Goal: Task Accomplishment & Management: Use online tool/utility

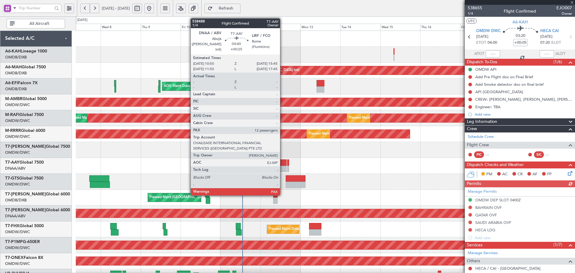
click at [283, 166] on div at bounding box center [282, 169] width 8 height 6
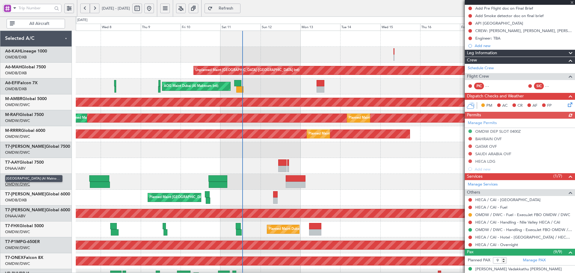
type input "+00:25"
type input "12"
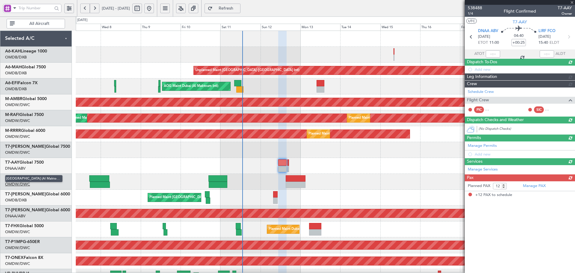
scroll to position [0, 0]
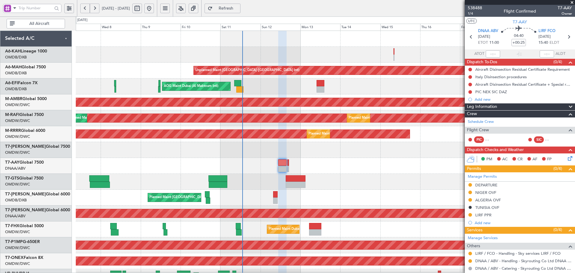
click at [238, 10] on span "Refresh" at bounding box center [226, 8] width 25 height 4
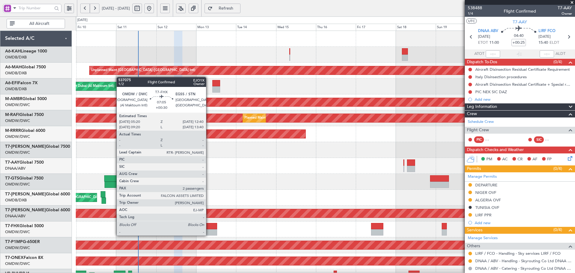
click at [209, 235] on div at bounding box center [211, 232] width 12 height 6
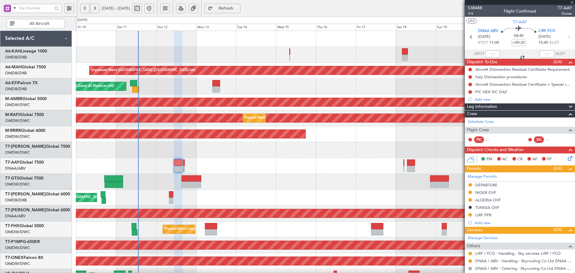
type input "+00:30"
type input "2"
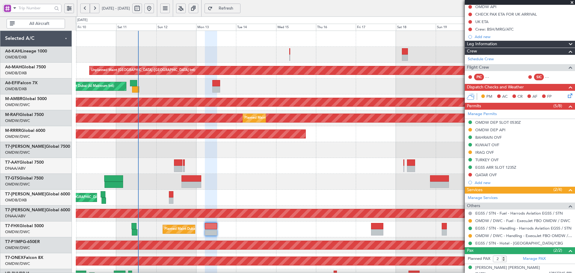
scroll to position [60, 0]
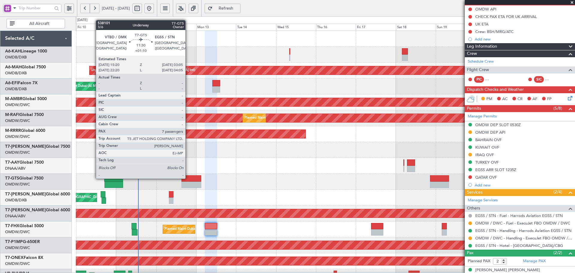
click at [188, 178] on div at bounding box center [191, 178] width 20 height 6
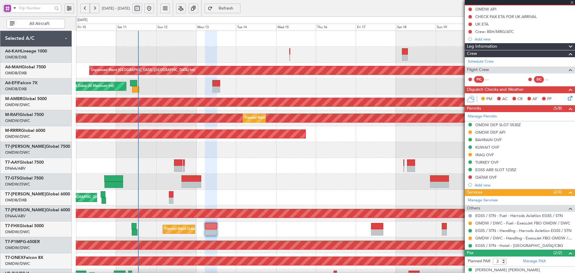
type input "+01:10"
type input "7"
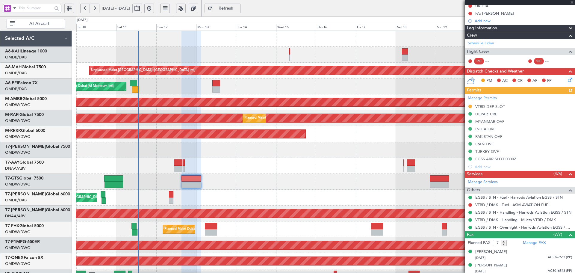
scroll to position [120, 0]
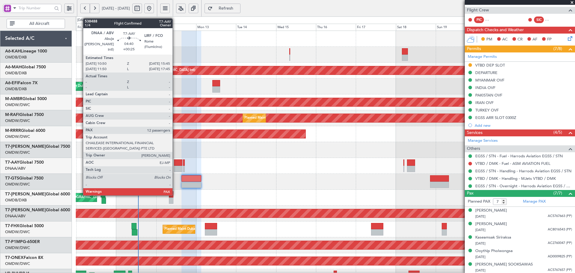
click at [175, 167] on div at bounding box center [178, 169] width 8 height 6
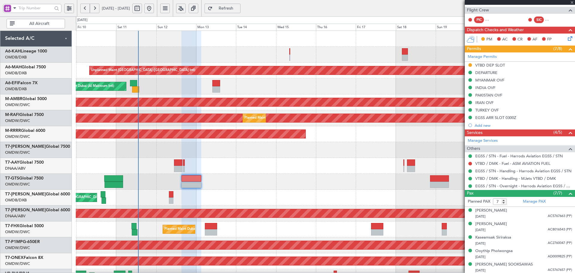
type input "+00:25"
type input "12"
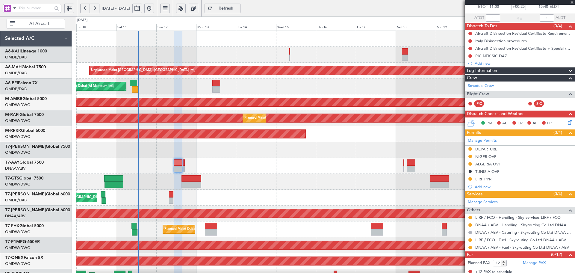
scroll to position [39, 0]
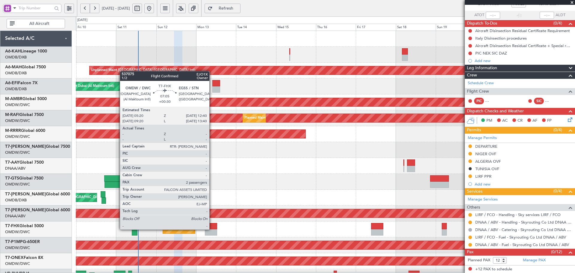
click at [212, 229] on div at bounding box center [211, 226] width 12 height 6
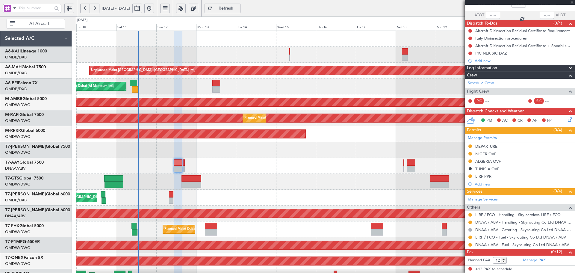
type input "+00:30"
type input "2"
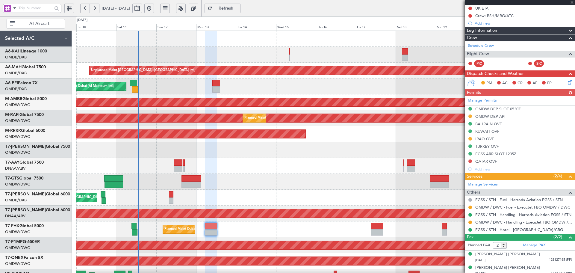
scroll to position [80, 0]
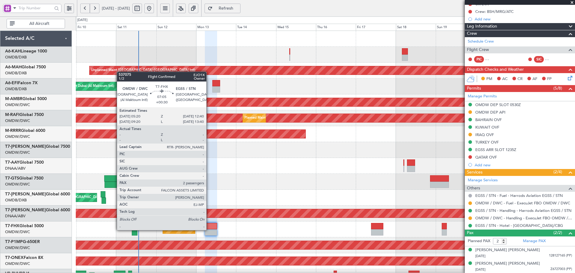
click at [209, 229] on div at bounding box center [211, 232] width 12 height 6
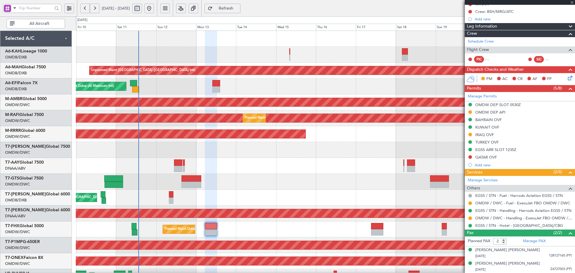
scroll to position [0, 0]
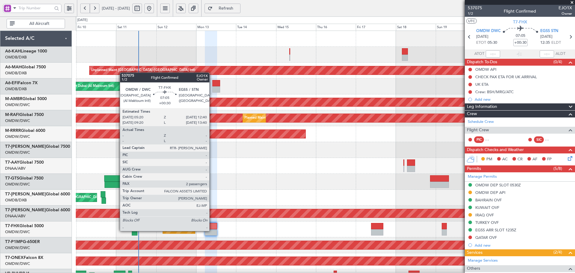
click at [212, 230] on div at bounding box center [211, 232] width 12 height 6
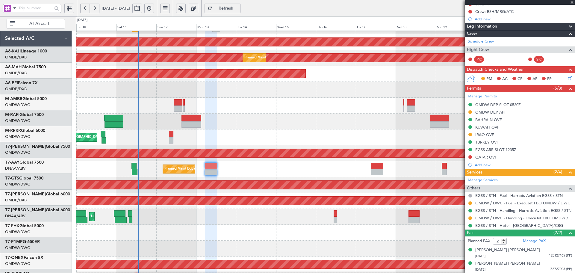
scroll to position [60, 0]
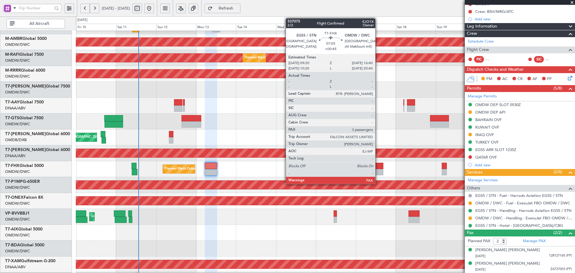
click at [378, 169] on div at bounding box center [377, 172] width 12 height 6
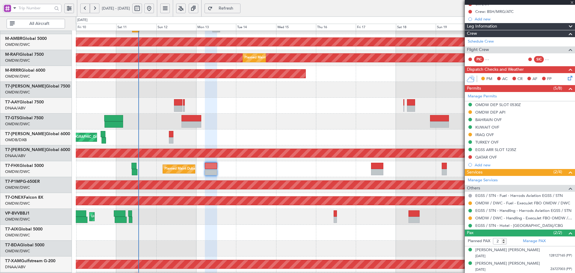
type input "+00:45"
type input "4"
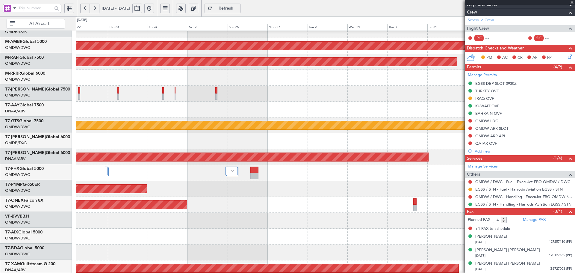
scroll to position [55, 0]
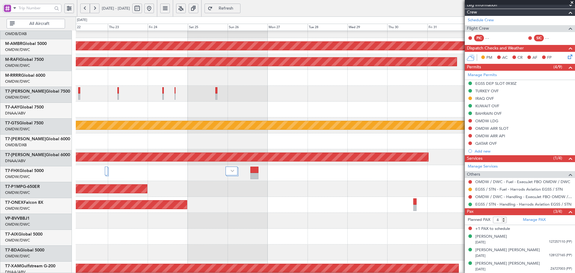
click at [0, 191] on html "[DATE] - [DATE] Refresh Quick Links All Aircraft Planned Maint [GEOGRAPHIC_DATA…" at bounding box center [287, 136] width 575 height 273
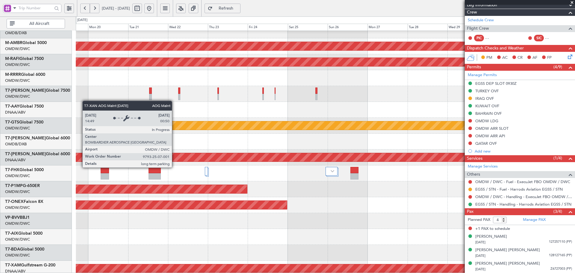
scroll to position [57, 0]
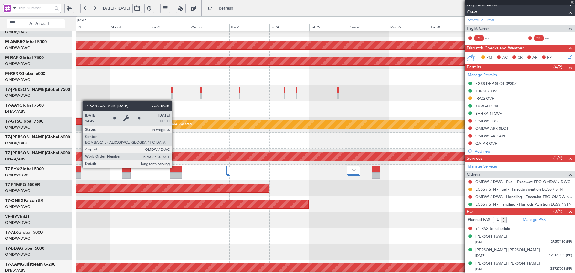
click at [327, 160] on div "AOG Maint Dubai (Al Maktoum Intl)" at bounding box center [63, 156] width 973 height 8
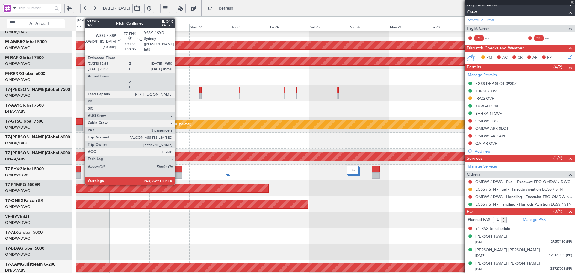
click at [177, 170] on div at bounding box center [176, 169] width 12 height 6
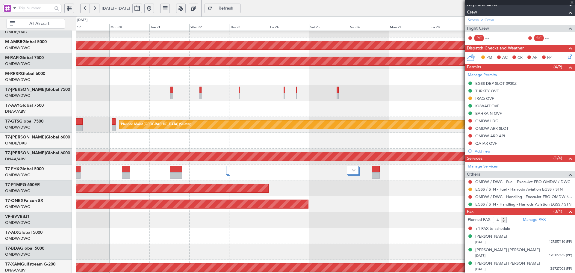
type input "+00:05"
type input "3"
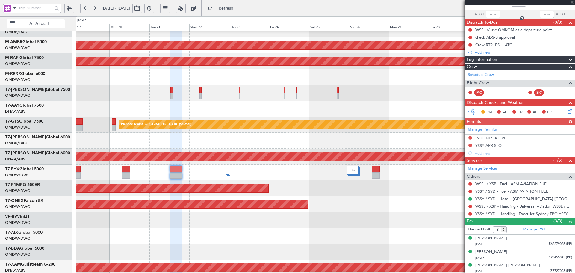
scroll to position [41, 0]
